Goal: Go to known website: Access a specific website the user already knows

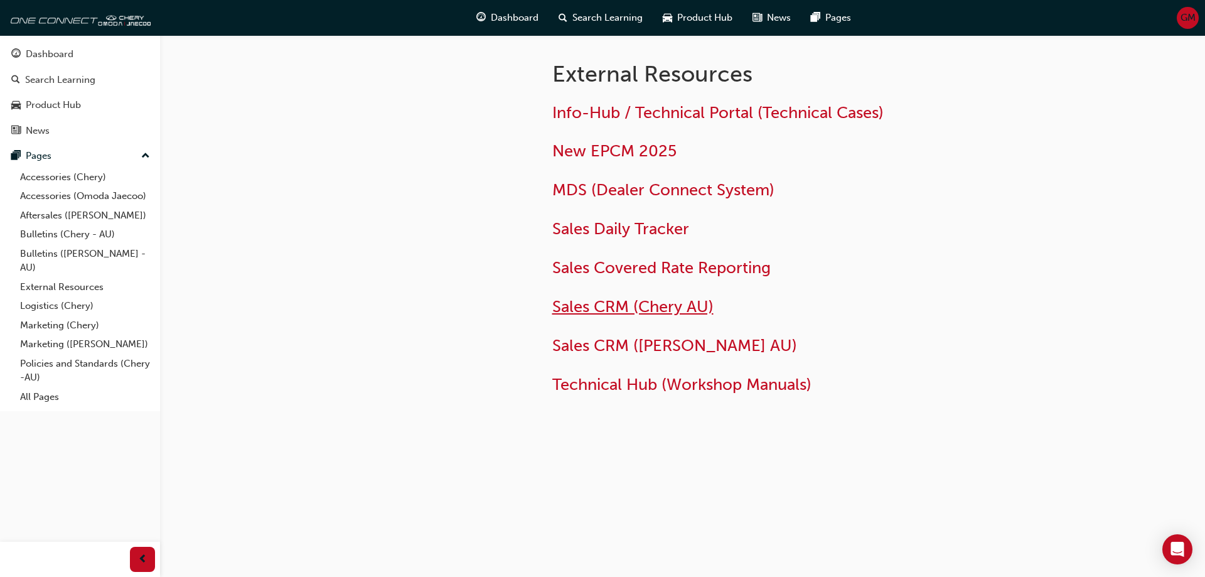
click at [607, 307] on span "Sales CRM (Chery AU)" at bounding box center [632, 306] width 161 height 19
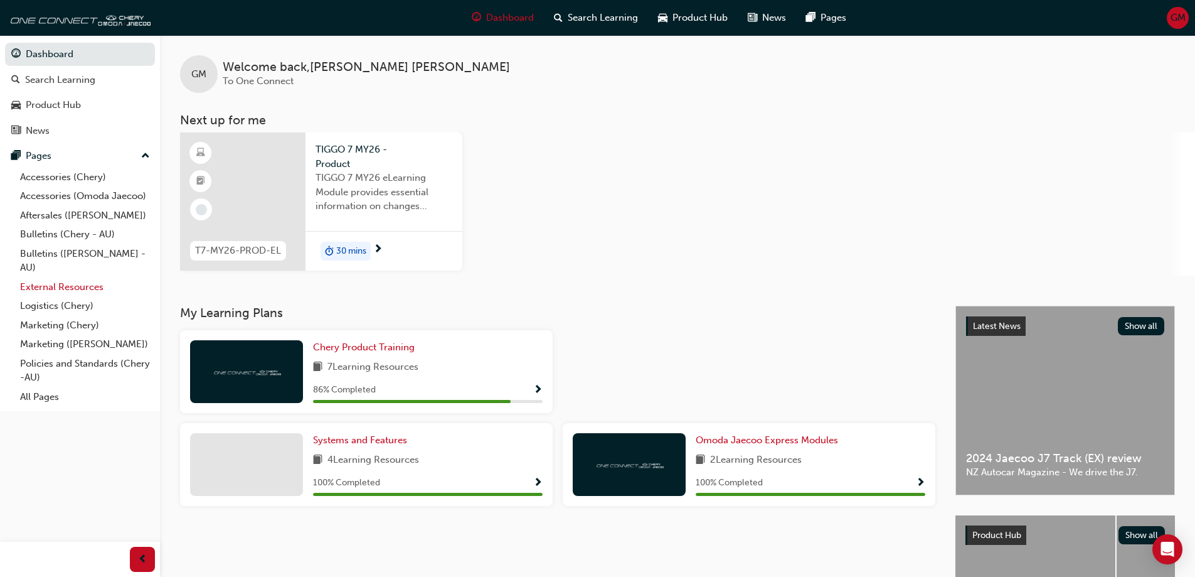
click at [85, 282] on link "External Resources" at bounding box center [85, 286] width 140 height 19
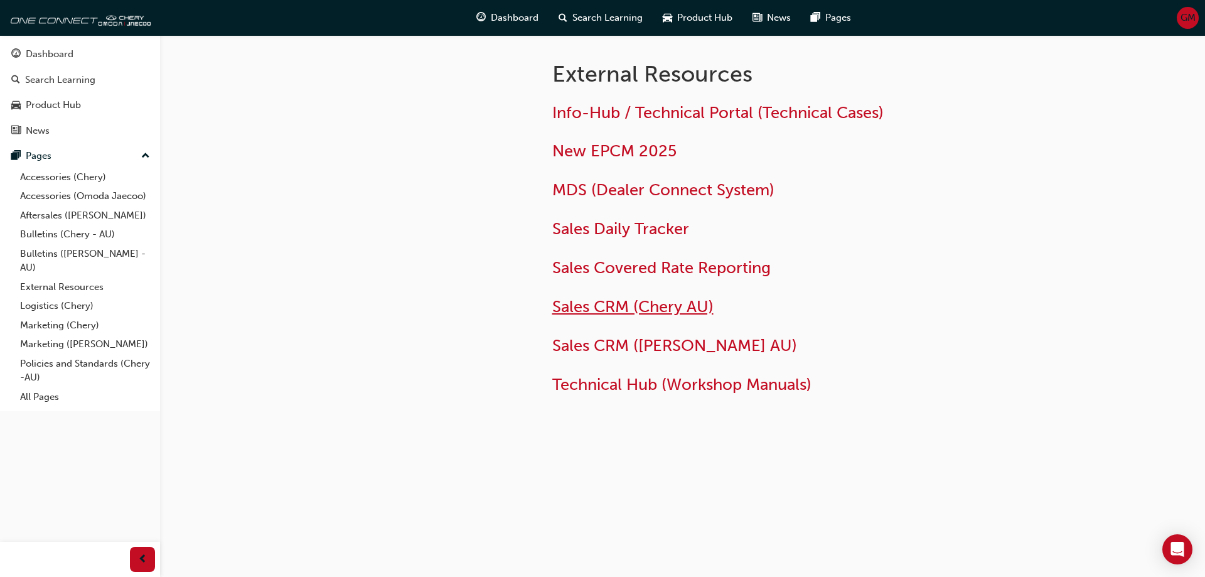
click at [685, 304] on span "Sales CRM (Chery AU)" at bounding box center [632, 306] width 161 height 19
click at [628, 345] on span "Sales CRM ([PERSON_NAME] AU)" at bounding box center [674, 345] width 245 height 19
